Goal: Task Accomplishment & Management: Use online tool/utility

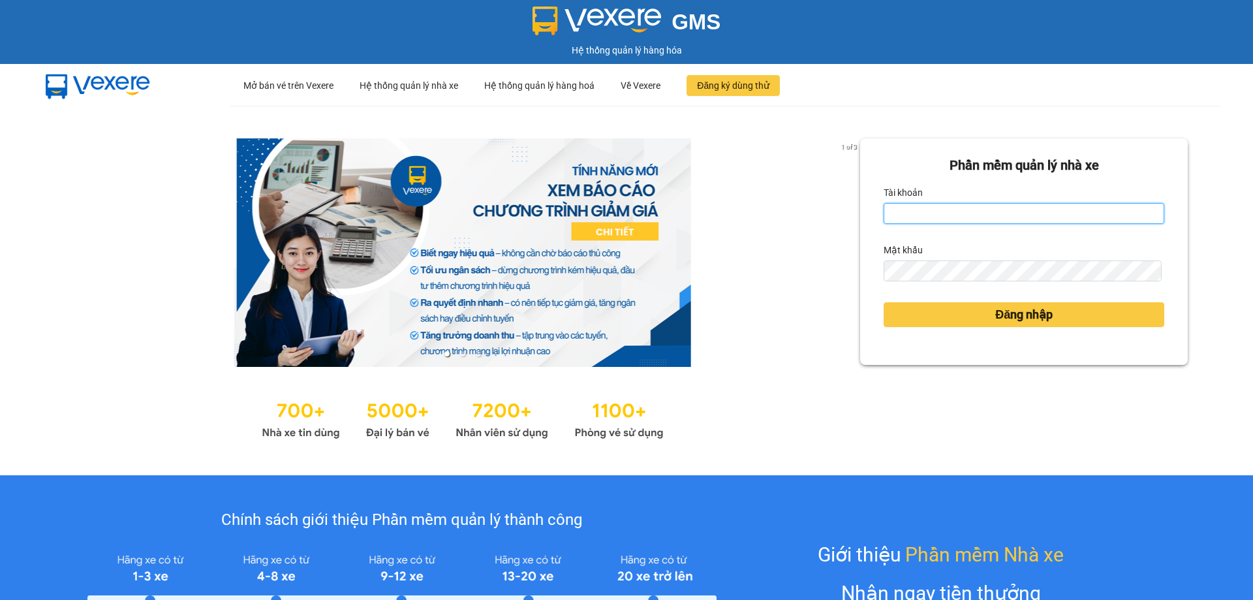
click at [916, 213] on input "Tài khoản" at bounding box center [1024, 213] width 281 height 21
type input "tthoa.thoidai"
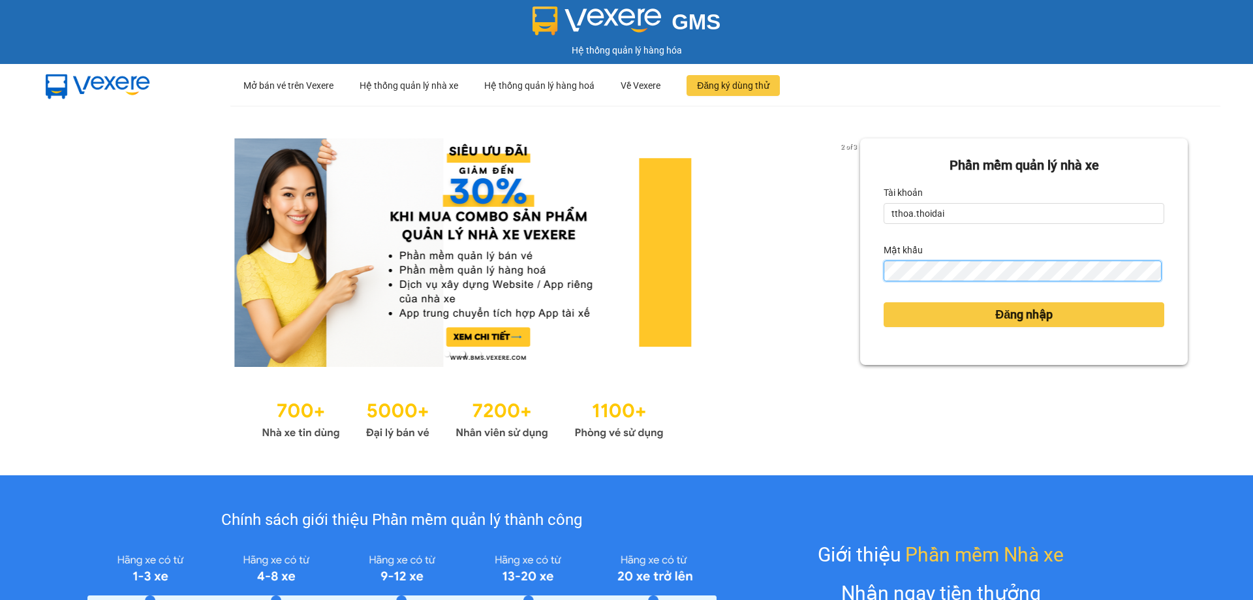
click at [884, 302] on button "Đăng nhập" at bounding box center [1024, 314] width 281 height 25
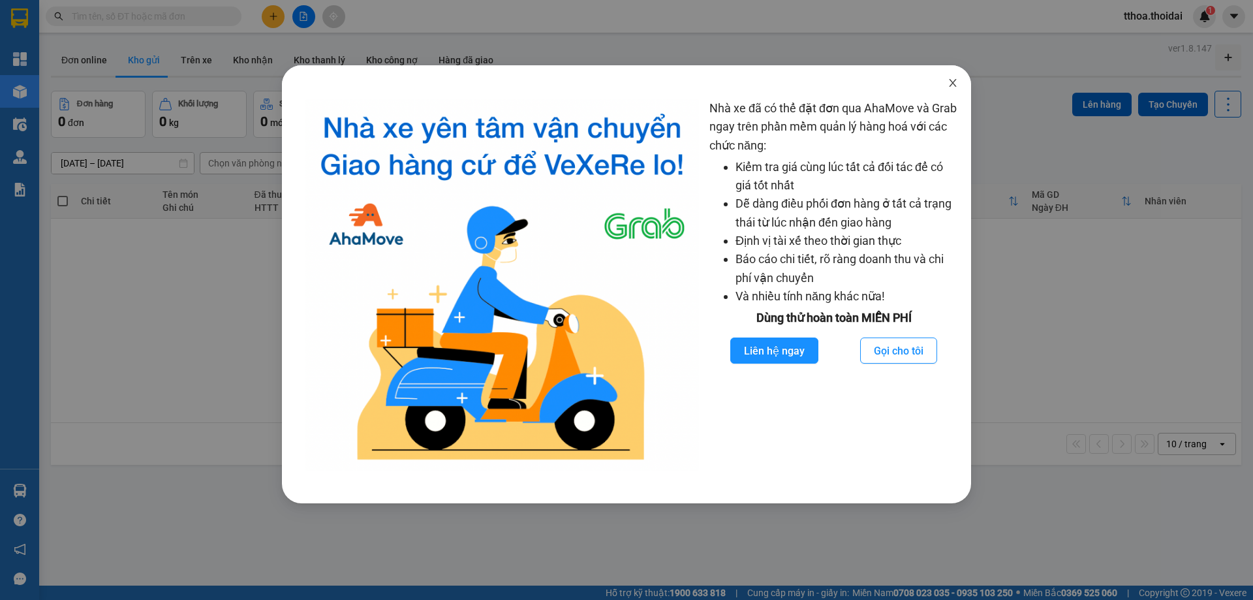
click at [956, 82] on icon "close" at bounding box center [953, 83] width 10 height 10
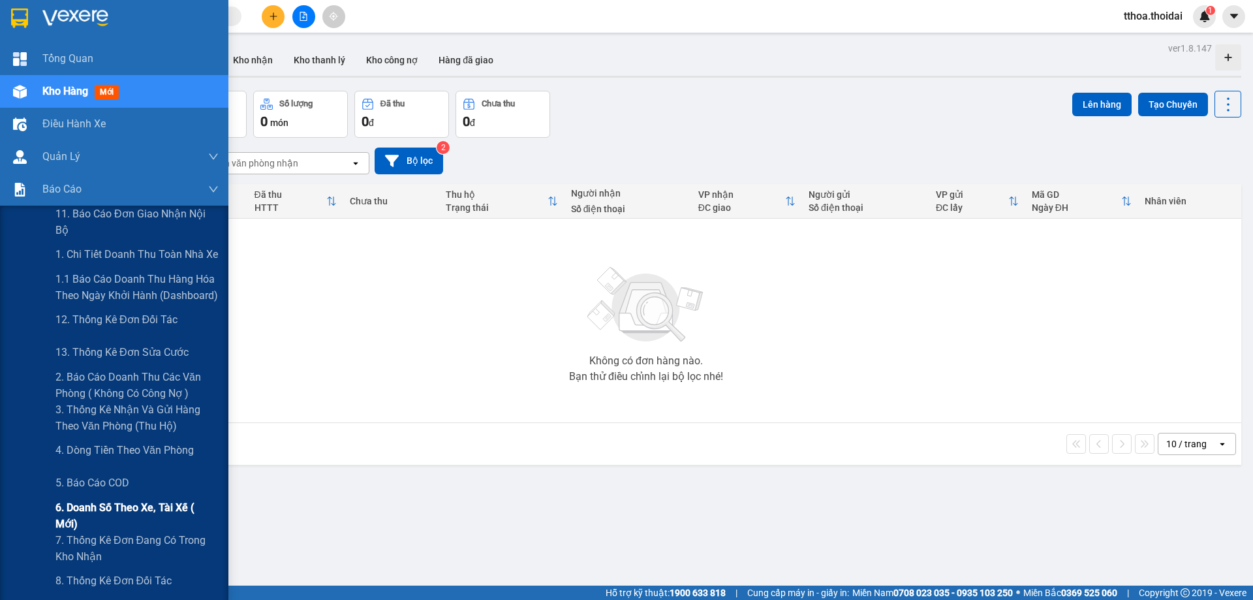
click at [77, 511] on span "6. Doanh số theo xe, tài xế ( mới)" at bounding box center [136, 515] width 163 height 33
